Goal: Task Accomplishment & Management: Manage account settings

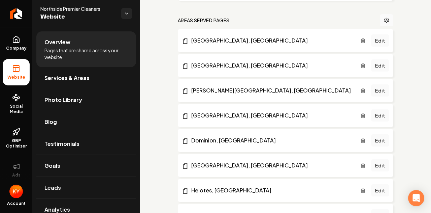
scroll to position [414, 0]
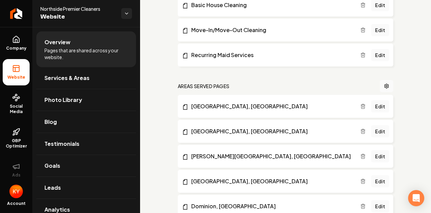
click at [199, 85] on h2 "Areas Served Pages" at bounding box center [204, 86] width 52 height 7
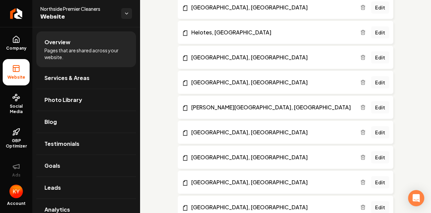
scroll to position [718, 0]
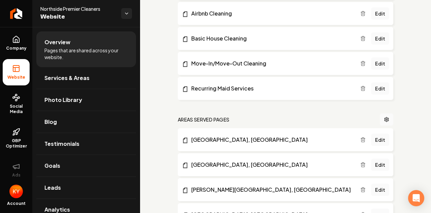
scroll to position [381, 0]
click at [384, 117] on icon "Main content area" at bounding box center [386, 119] width 5 height 5
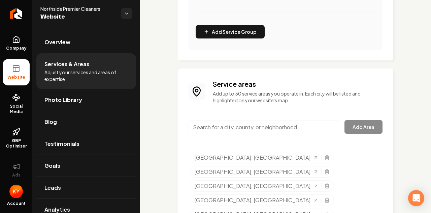
scroll to position [303, 0]
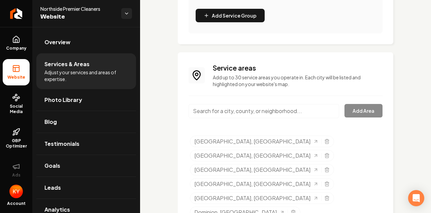
click at [266, 104] on input "Main content area" at bounding box center [264, 111] width 151 height 14
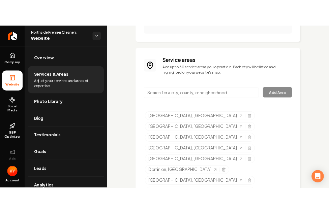
scroll to position [350, 0]
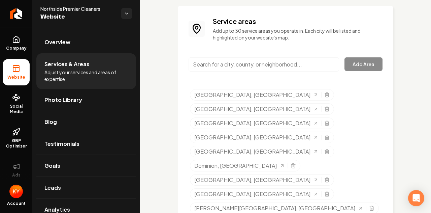
click at [261, 66] on input "Main content area" at bounding box center [264, 64] width 151 height 14
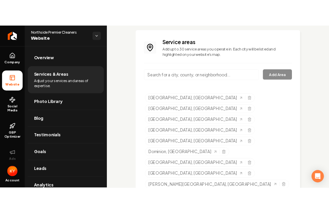
scroll to position [265, 0]
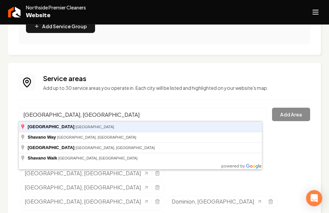
type input "[GEOGRAPHIC_DATA], [GEOGRAPHIC_DATA]"
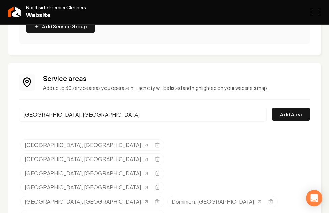
click at [252, 84] on div "Service areas Add up to 30 service areas you operate in. Each city will be list…" at bounding box center [176, 83] width 267 height 18
click at [297, 114] on button "Add Area" at bounding box center [291, 114] width 38 height 13
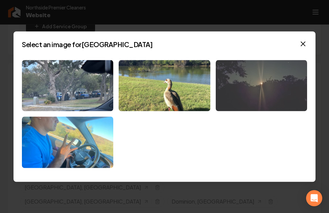
click at [279, 88] on img at bounding box center [261, 86] width 91 height 52
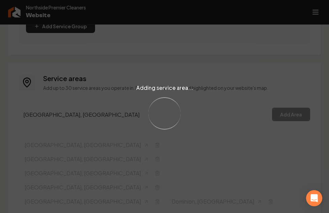
click at [135, 99] on div "Adding service area... Loading..." at bounding box center [164, 106] width 329 height 213
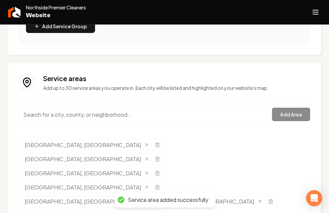
click at [67, 112] on input "Main content area" at bounding box center [143, 115] width 248 height 14
click at [67, 115] on input "Main content area" at bounding box center [143, 115] width 248 height 14
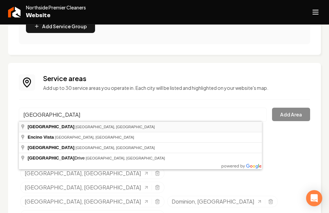
type input "[GEOGRAPHIC_DATA], [GEOGRAPHIC_DATA], [GEOGRAPHIC_DATA]"
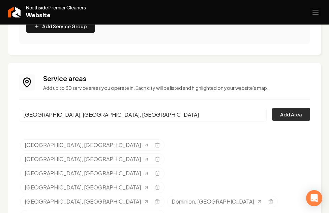
click at [289, 114] on button "Add Area" at bounding box center [291, 114] width 38 height 13
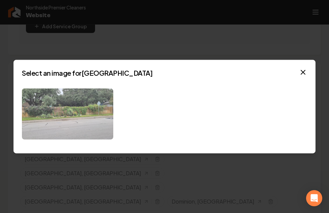
click at [33, 108] on img at bounding box center [67, 114] width 91 height 52
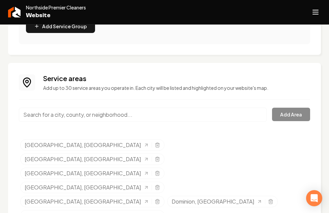
click at [125, 118] on input "Main content area" at bounding box center [143, 115] width 248 height 14
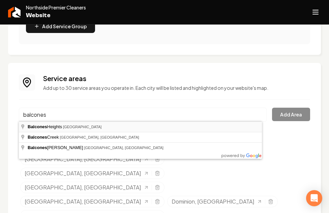
type input "[GEOGRAPHIC_DATA], [GEOGRAPHIC_DATA]"
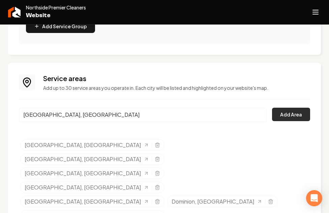
click at [282, 114] on button "Add Area" at bounding box center [291, 114] width 38 height 13
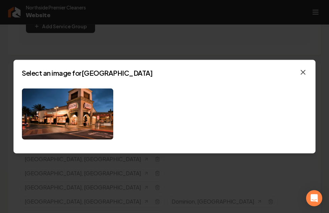
click at [303, 70] on icon "button" at bounding box center [303, 72] width 8 height 8
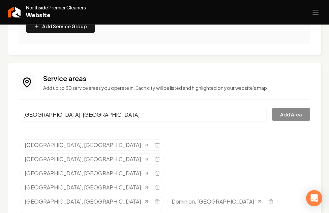
click at [226, 118] on input "[GEOGRAPHIC_DATA], [GEOGRAPHIC_DATA]" at bounding box center [143, 115] width 248 height 14
click at [290, 111] on div "[GEOGRAPHIC_DATA], [GEOGRAPHIC_DATA] Add Area" at bounding box center [164, 119] width 291 height 22
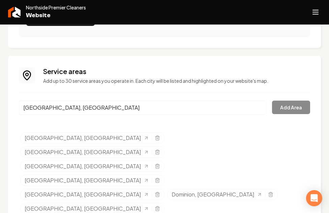
scroll to position [279, 0]
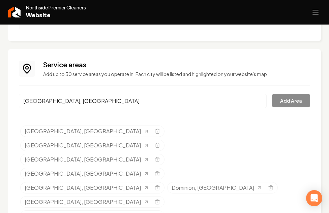
drag, startPoint x: 115, startPoint y: 188, endPoint x: 115, endPoint y: 182, distance: 6.1
click at [87, 93] on div "Service areas Add up to 30 service areas you operate in. Each city will be list…" at bounding box center [164, 192] width 291 height 264
click at [254, 101] on input "[GEOGRAPHIC_DATA], [GEOGRAPHIC_DATA]" at bounding box center [143, 101] width 248 height 14
click at [239, 104] on input "Main content area" at bounding box center [143, 101] width 248 height 14
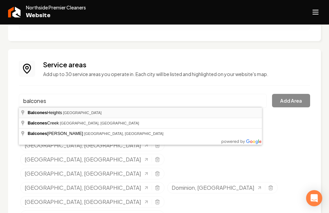
type input "[GEOGRAPHIC_DATA], [GEOGRAPHIC_DATA]"
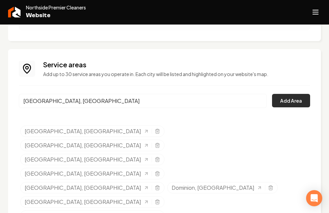
click at [280, 105] on button "Add Area" at bounding box center [291, 100] width 38 height 13
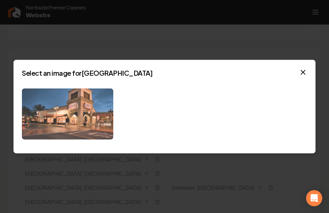
click at [75, 99] on img at bounding box center [67, 114] width 91 height 52
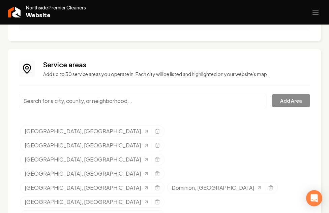
click at [109, 102] on input "Main content area" at bounding box center [143, 101] width 248 height 14
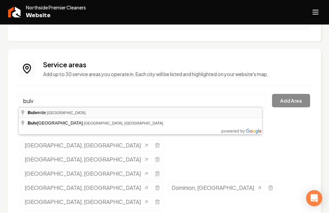
type input "[GEOGRAPHIC_DATA], [GEOGRAPHIC_DATA]"
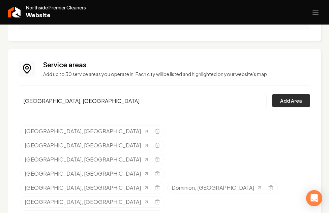
click at [286, 101] on button "Add Area" at bounding box center [291, 100] width 38 height 13
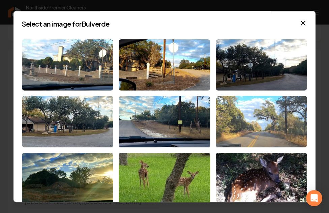
click at [261, 112] on img at bounding box center [261, 122] width 91 height 52
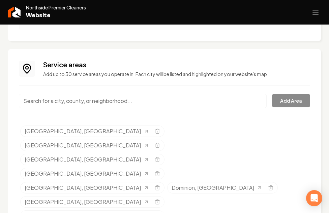
click at [135, 88] on div "Service areas Add up to 30 service areas you operate in. Each city will be list…" at bounding box center [164, 206] width 291 height 292
click at [139, 101] on input "Main content area" at bounding box center [143, 101] width 248 height 14
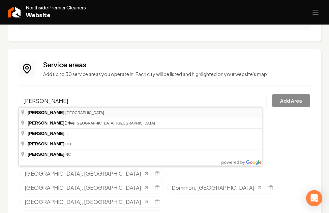
type input "[GEOGRAPHIC_DATA], [GEOGRAPHIC_DATA]"
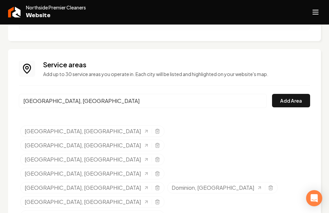
click at [123, 98] on input "[GEOGRAPHIC_DATA], [GEOGRAPHIC_DATA]" at bounding box center [143, 101] width 248 height 14
click at [286, 100] on button "Add Area" at bounding box center [291, 100] width 38 height 13
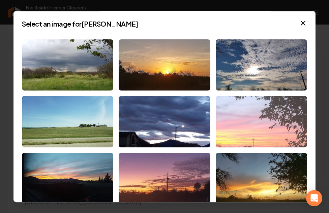
click at [275, 136] on img at bounding box center [261, 122] width 91 height 52
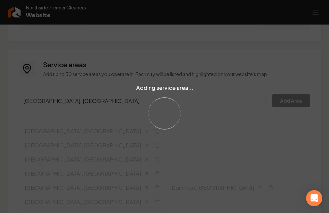
click at [61, 100] on div "Adding service area... Loading..." at bounding box center [164, 106] width 329 height 213
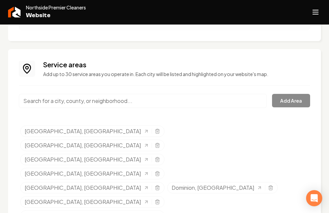
click at [155, 96] on input "Main content area" at bounding box center [143, 101] width 248 height 14
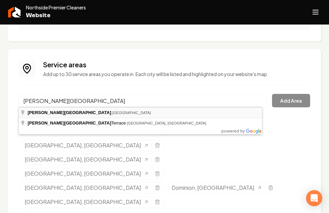
type input "[PERSON_NAME][GEOGRAPHIC_DATA], [GEOGRAPHIC_DATA]"
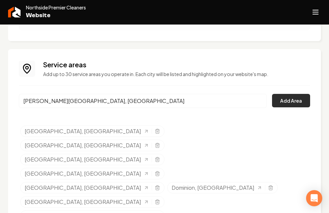
click at [286, 98] on button "Add Area" at bounding box center [291, 100] width 38 height 13
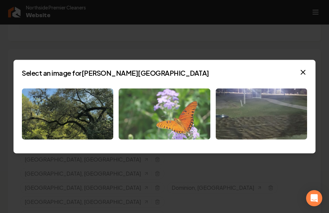
click at [137, 117] on img at bounding box center [164, 114] width 91 height 52
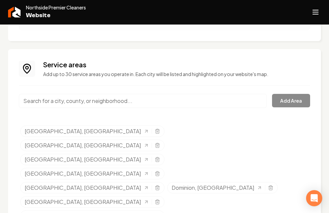
click at [159, 94] on input "Main content area" at bounding box center [143, 101] width 248 height 14
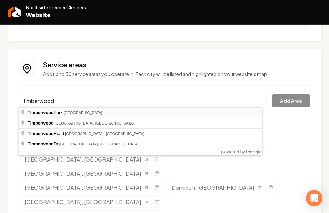
type input "[GEOGRAPHIC_DATA], [GEOGRAPHIC_DATA]"
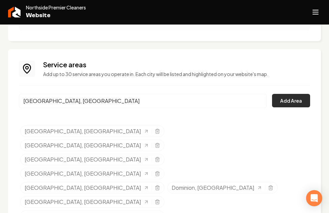
click at [289, 99] on button "Add Area" at bounding box center [291, 100] width 38 height 13
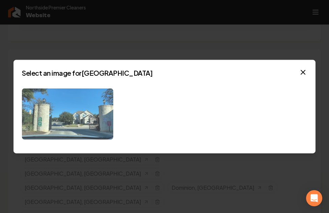
click at [94, 116] on img at bounding box center [67, 114] width 91 height 52
